Goal: Use online tool/utility: Utilize a website feature to perform a specific function

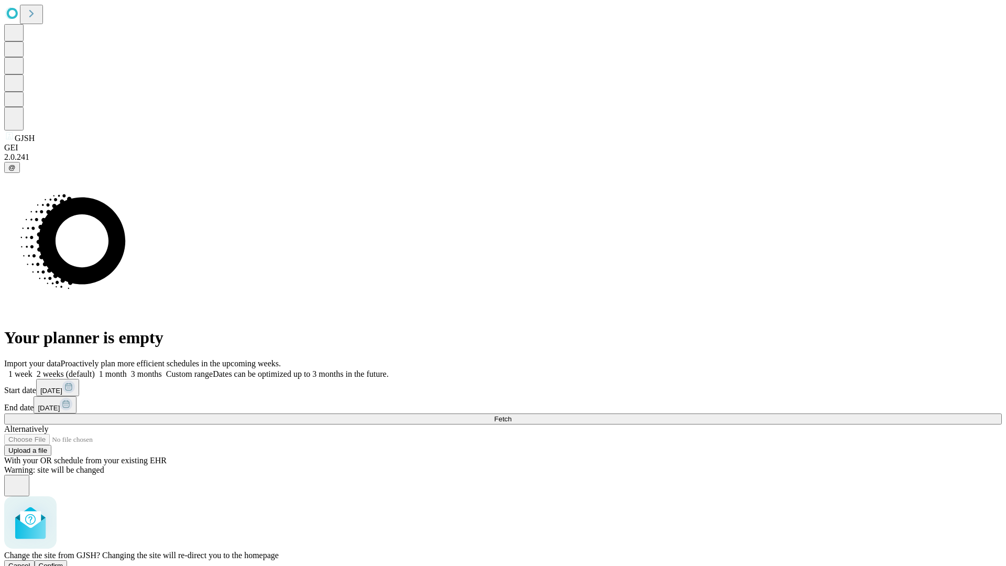
click at [63, 562] on span "Confirm" at bounding box center [51, 566] width 25 height 8
click at [32, 370] on label "1 week" at bounding box center [18, 374] width 28 height 9
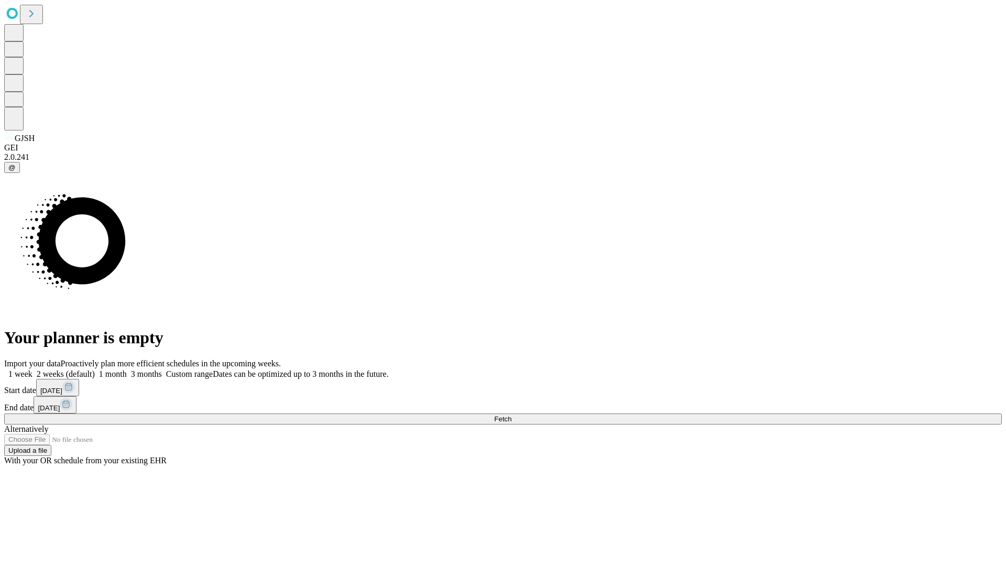
click at [512, 415] on span "Fetch" at bounding box center [502, 419] width 17 height 8
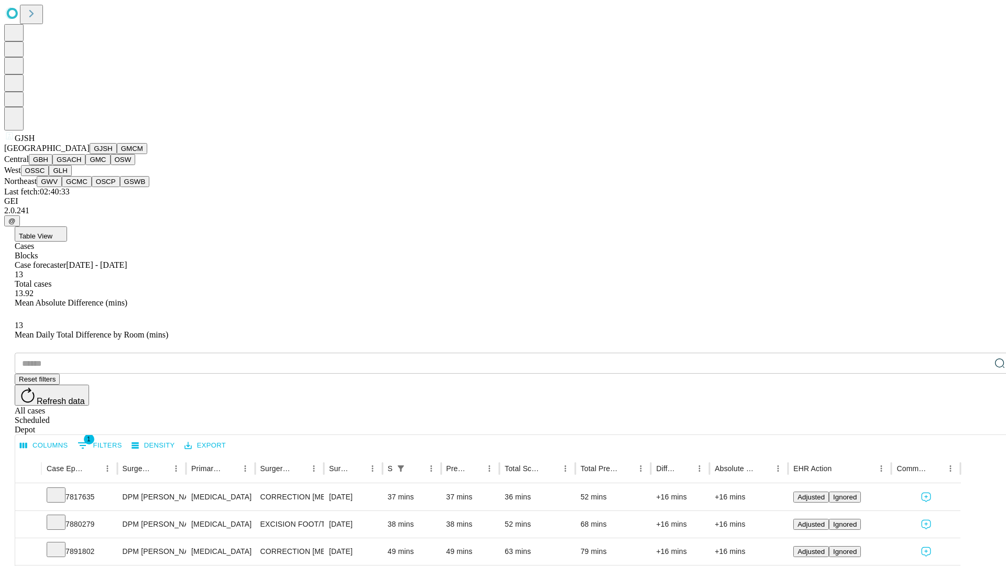
click at [117, 154] on button "GMCM" at bounding box center [132, 148] width 30 height 11
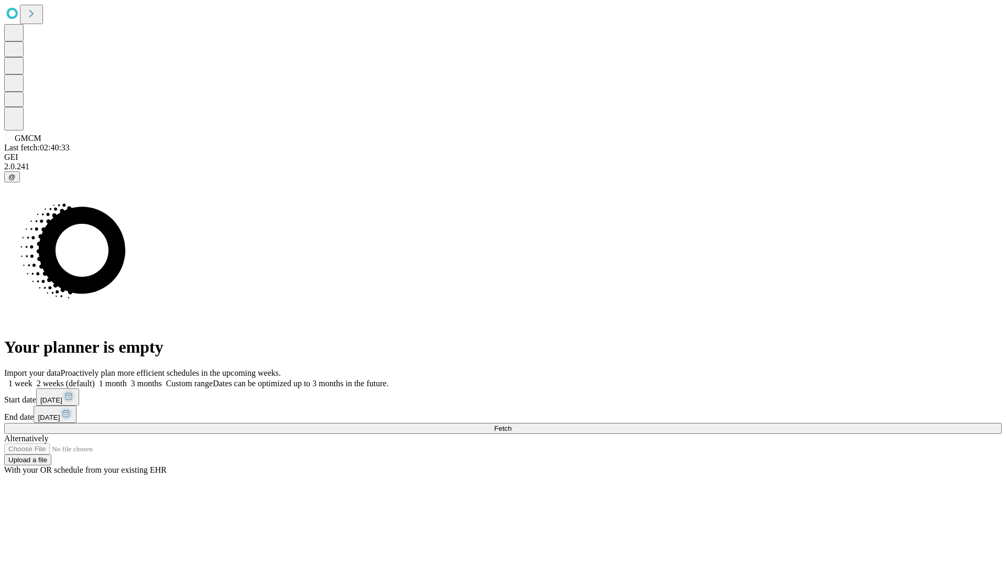
click at [512, 425] on span "Fetch" at bounding box center [502, 429] width 17 height 8
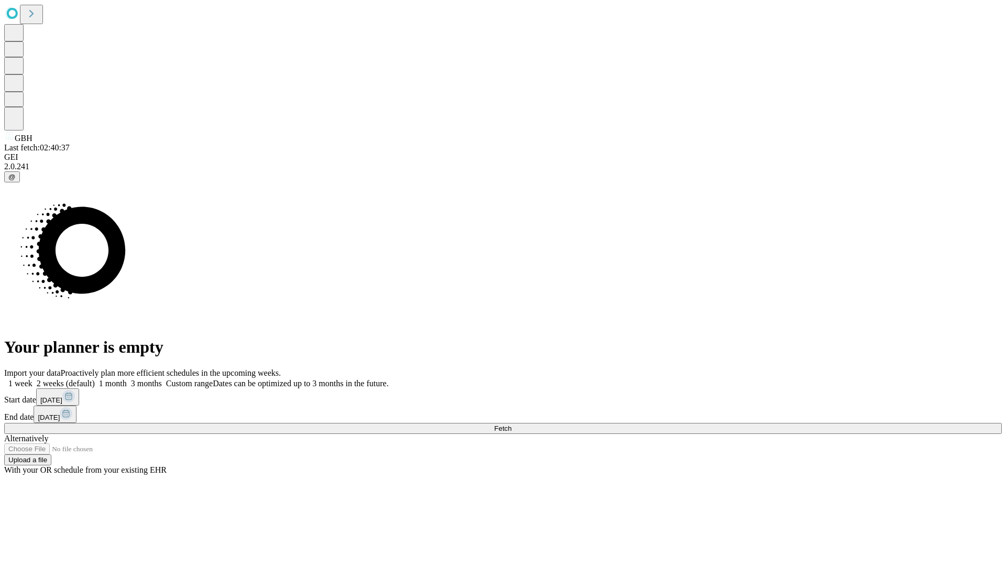
click at [32, 379] on label "1 week" at bounding box center [18, 383] width 28 height 9
click at [512, 425] on span "Fetch" at bounding box center [502, 429] width 17 height 8
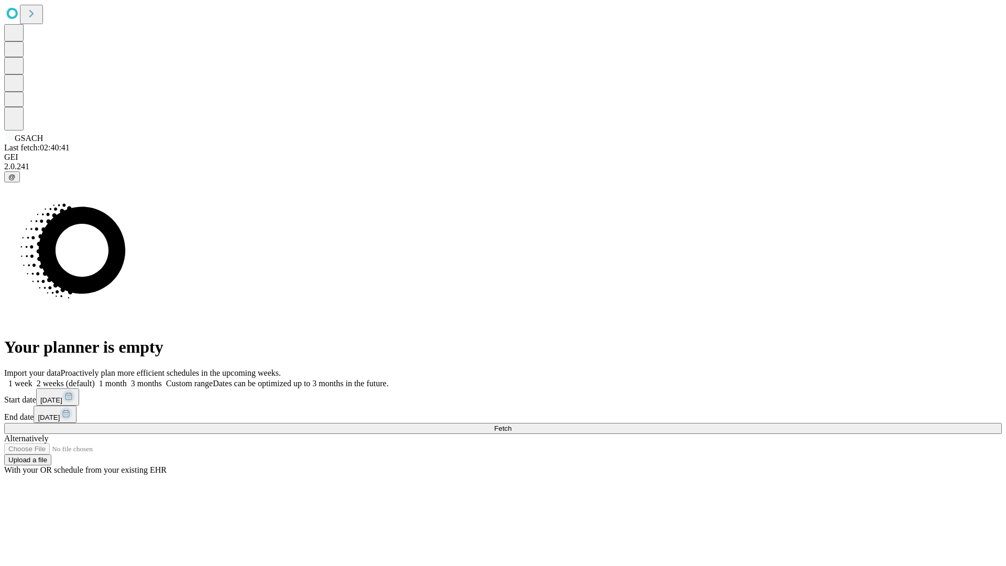
click at [512, 425] on span "Fetch" at bounding box center [502, 429] width 17 height 8
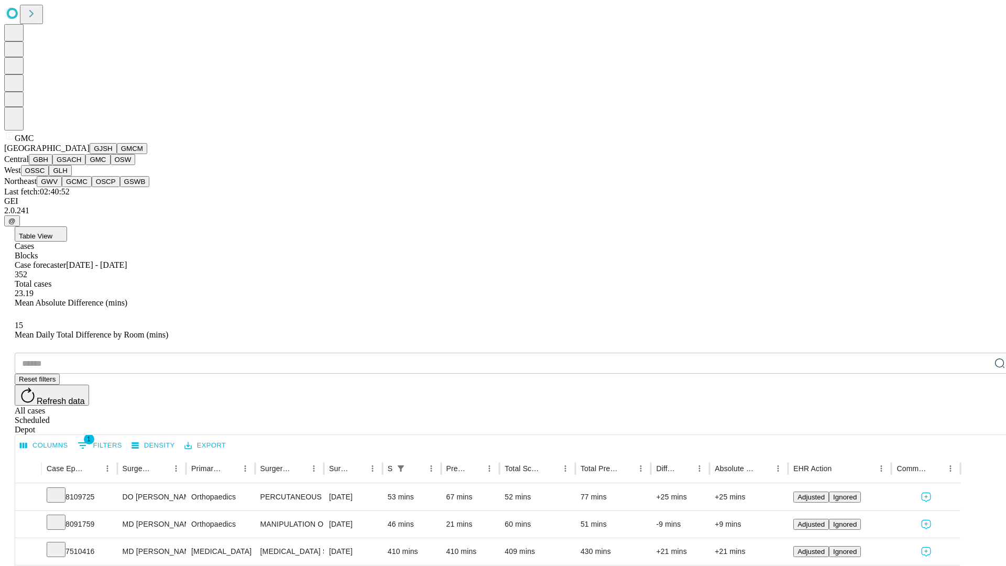
click at [111, 165] on button "OSW" at bounding box center [123, 159] width 25 height 11
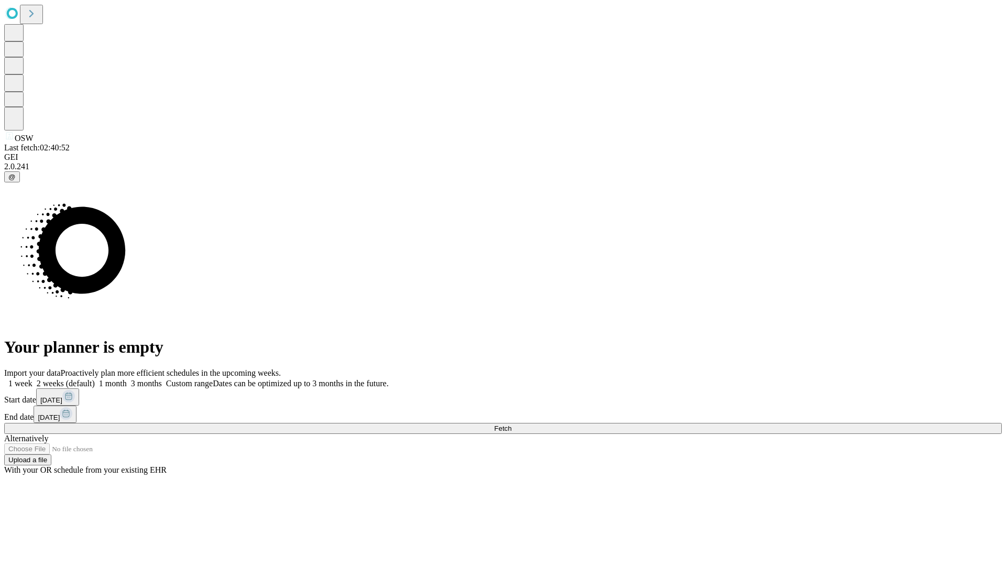
click at [512, 425] on span "Fetch" at bounding box center [502, 429] width 17 height 8
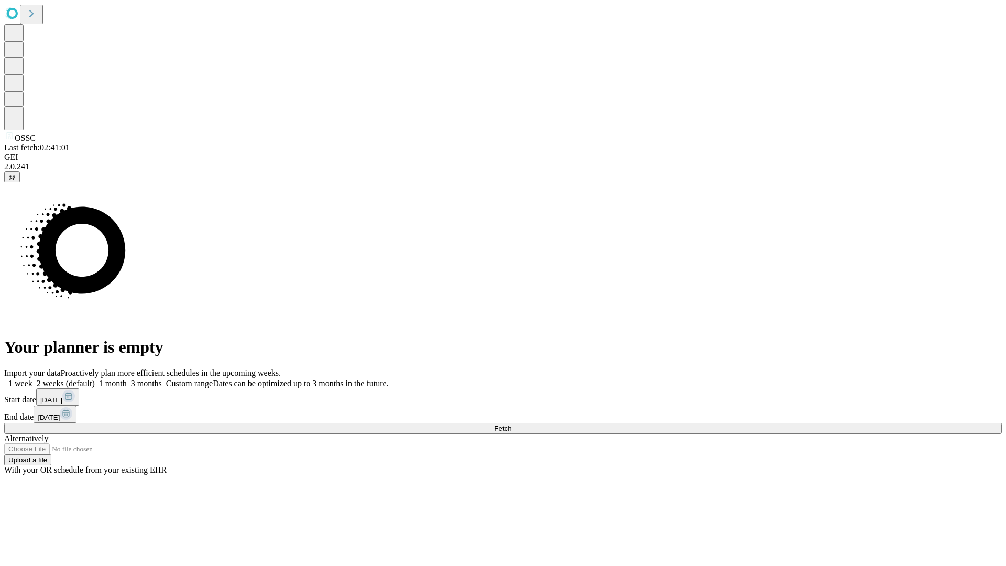
click at [32, 379] on label "1 week" at bounding box center [18, 383] width 28 height 9
click at [512, 425] on span "Fetch" at bounding box center [502, 429] width 17 height 8
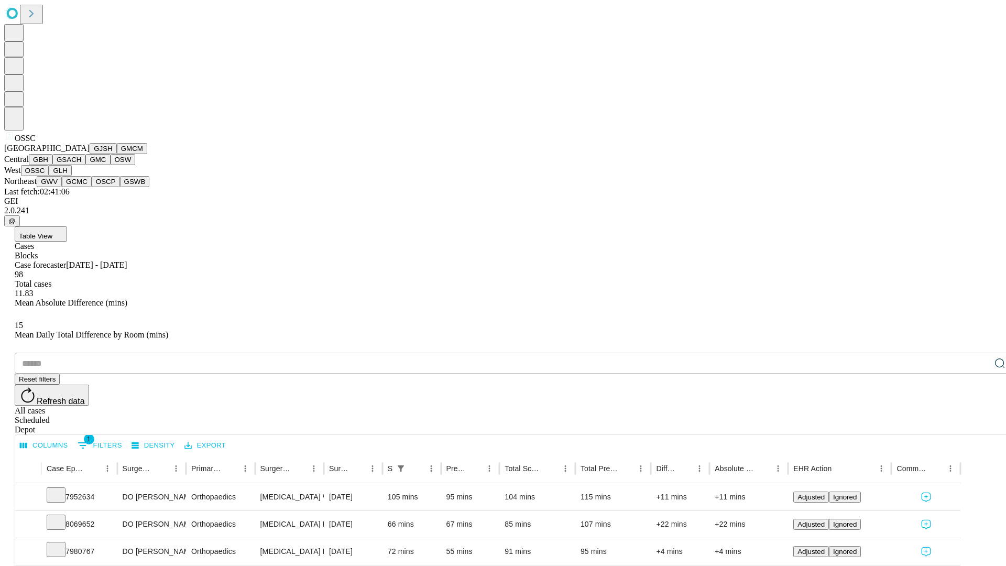
click at [71, 176] on button "GLH" at bounding box center [60, 170] width 23 height 11
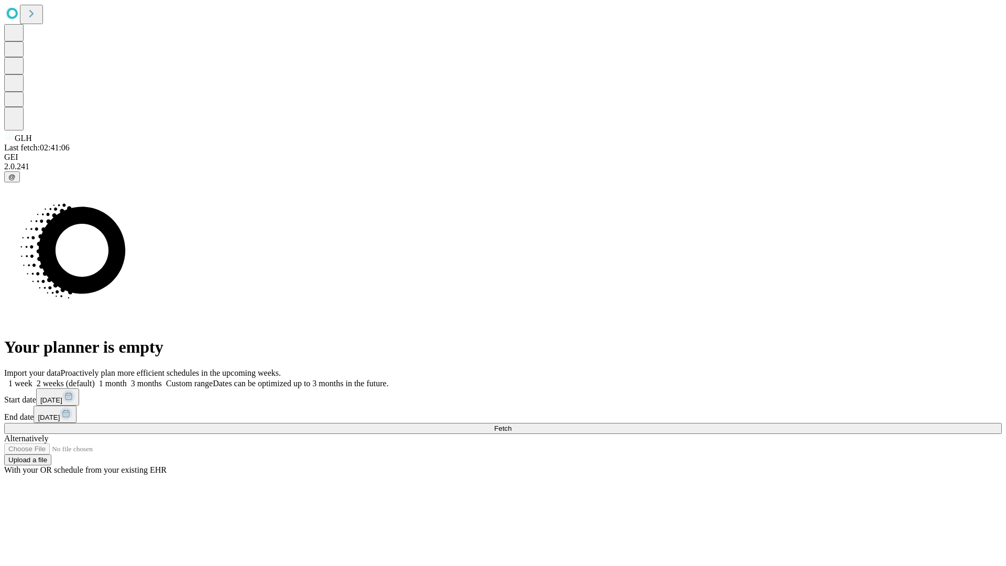
click at [32, 379] on label "1 week" at bounding box center [18, 383] width 28 height 9
click at [512, 425] on span "Fetch" at bounding box center [502, 429] width 17 height 8
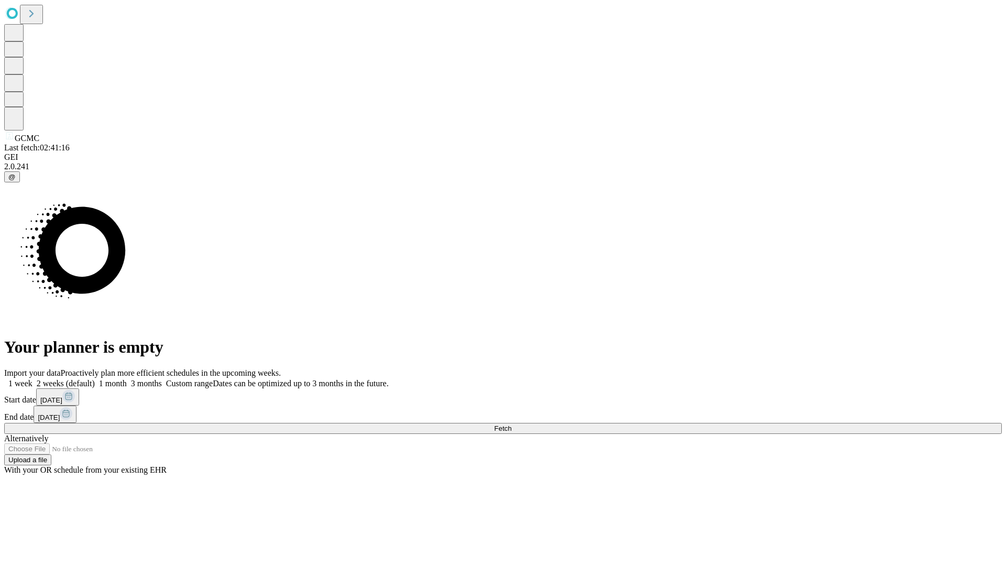
click at [32, 379] on label "1 week" at bounding box center [18, 383] width 28 height 9
click at [512, 425] on span "Fetch" at bounding box center [502, 429] width 17 height 8
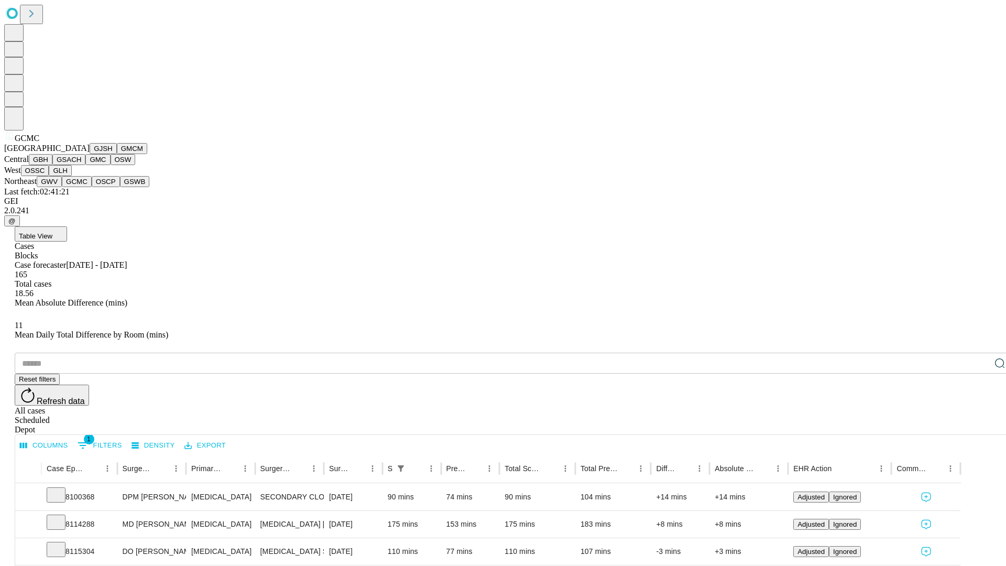
click at [92, 187] on button "OSCP" at bounding box center [106, 181] width 28 height 11
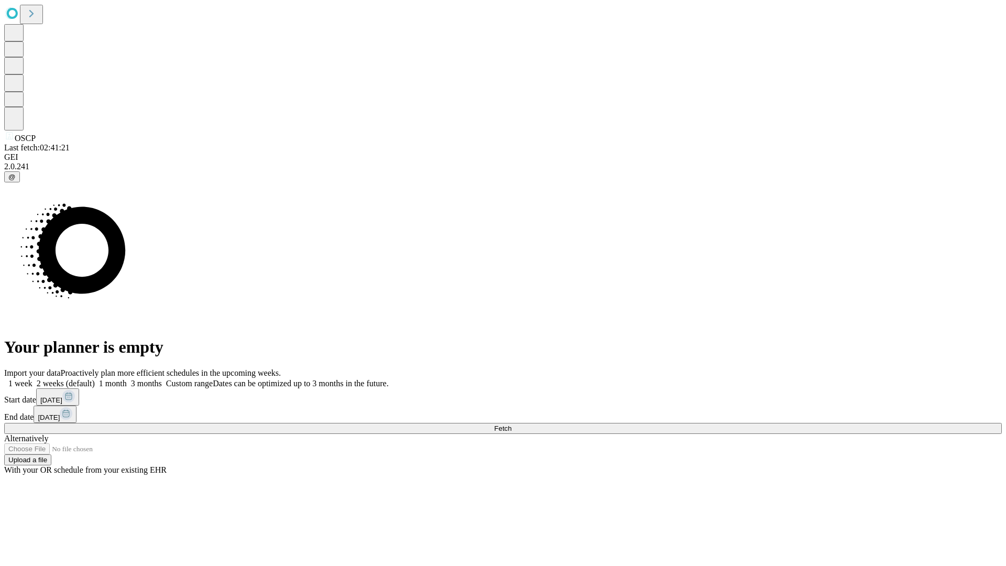
click at [32, 379] on label "1 week" at bounding box center [18, 383] width 28 height 9
click at [512, 425] on span "Fetch" at bounding box center [502, 429] width 17 height 8
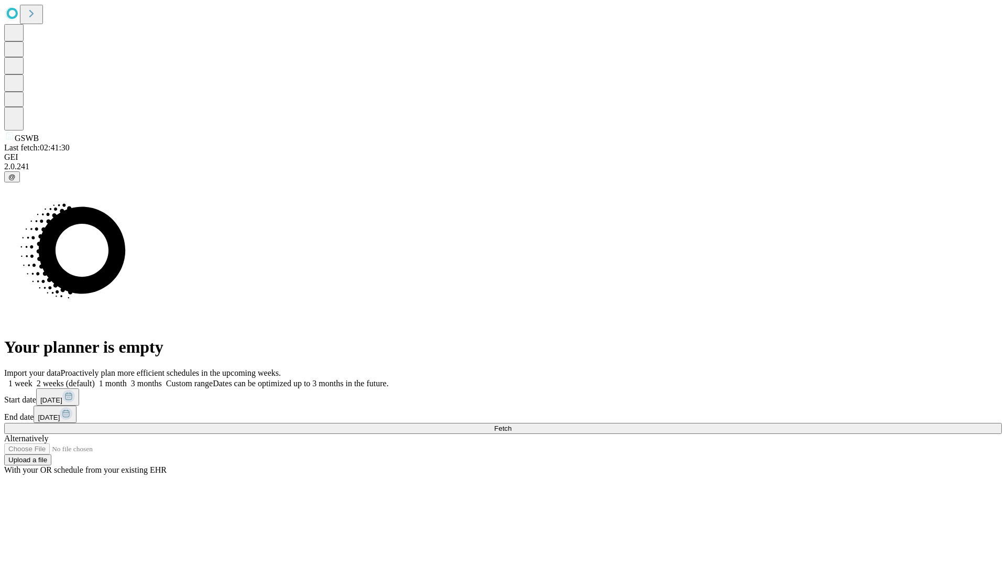
click at [32, 379] on label "1 week" at bounding box center [18, 383] width 28 height 9
click at [512, 425] on span "Fetch" at bounding box center [502, 429] width 17 height 8
